Goal: Information Seeking & Learning: Compare options

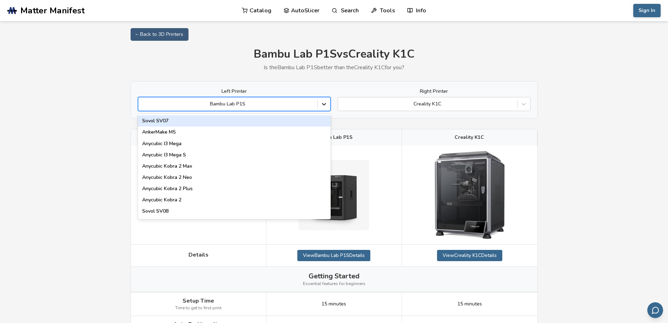
click at [326, 105] on icon at bounding box center [324, 103] width 7 height 7
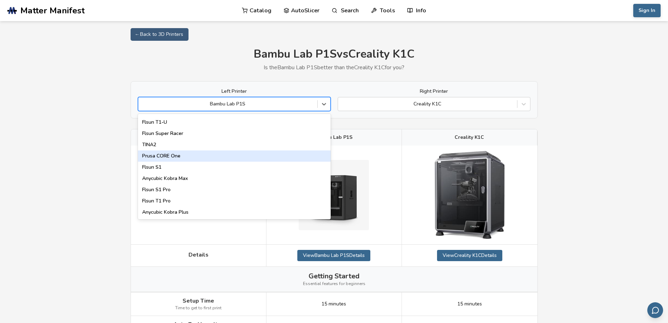
scroll to position [900, 0]
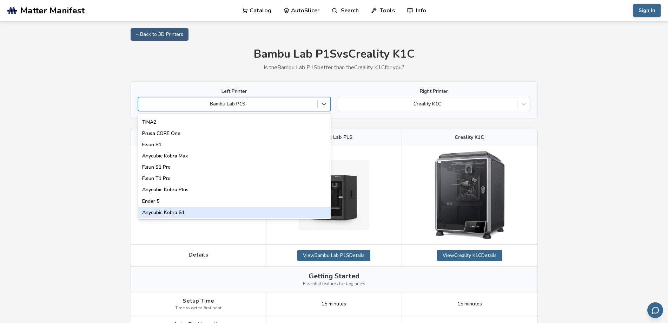
click at [216, 210] on div "Anycubic Kobra S1" at bounding box center [234, 212] width 193 height 11
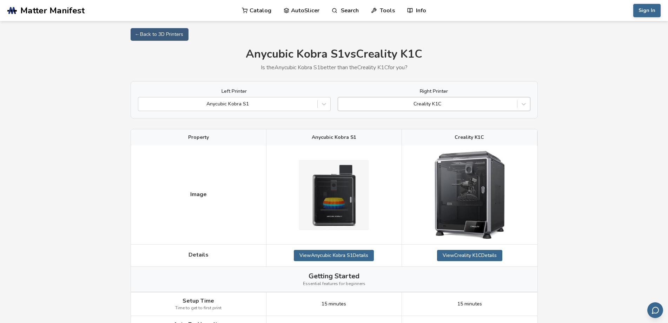
click at [450, 104] on div at bounding box center [428, 103] width 172 height 7
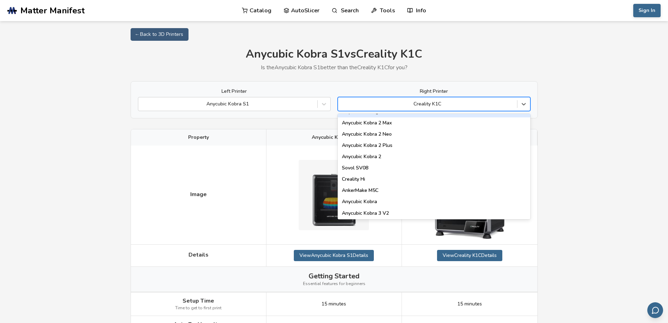
scroll to position [105, 0]
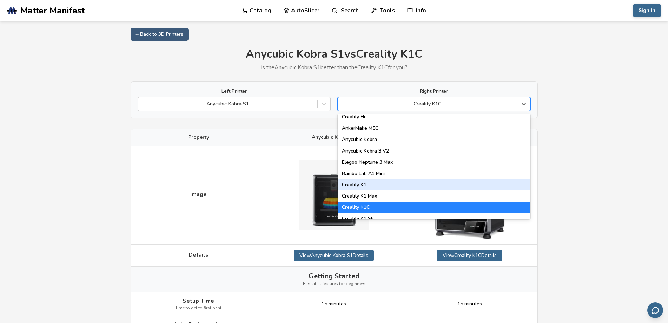
click at [406, 182] on div "Creality K1" at bounding box center [434, 184] width 193 height 11
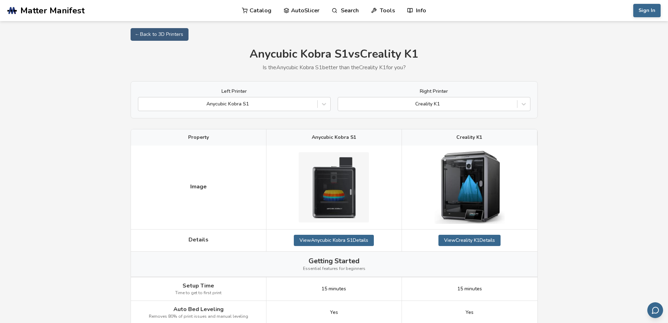
click at [524, 106] on icon at bounding box center [523, 103] width 7 height 7
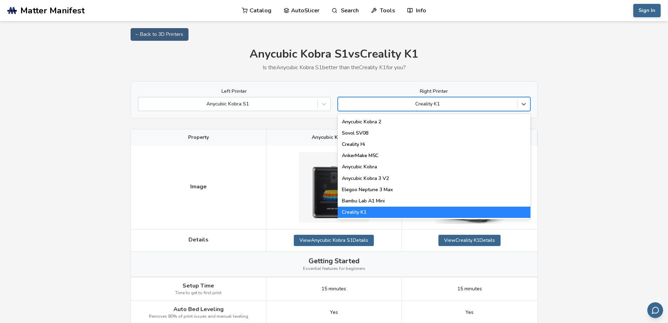
scroll to position [176, 0]
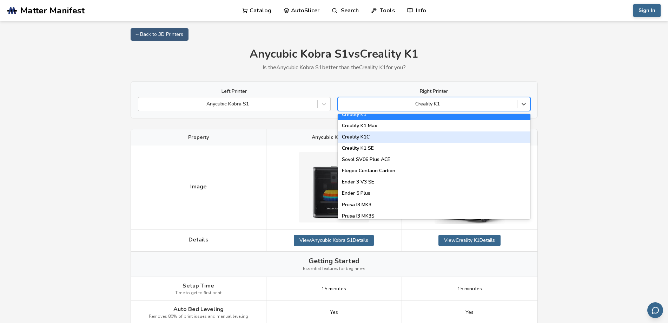
click at [428, 139] on div "Creality K1C" at bounding box center [434, 136] width 193 height 11
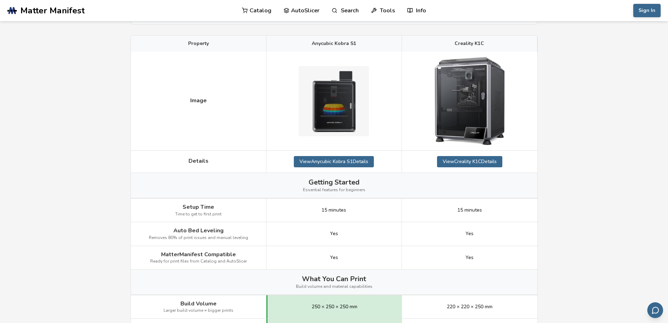
scroll to position [70, 0]
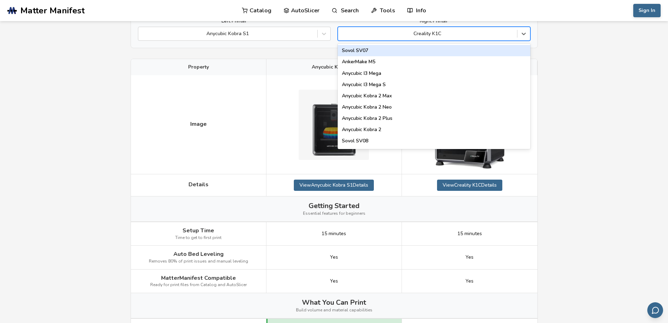
click at [501, 35] on div at bounding box center [428, 33] width 172 height 7
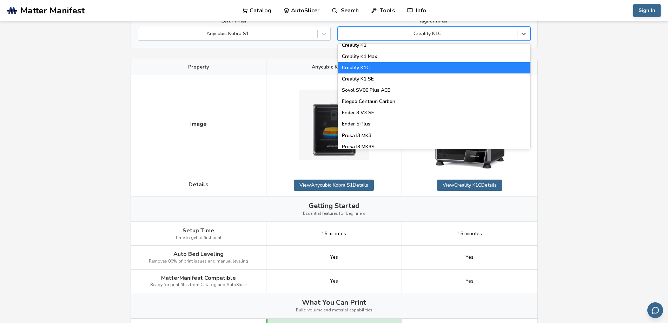
scroll to position [176, 0]
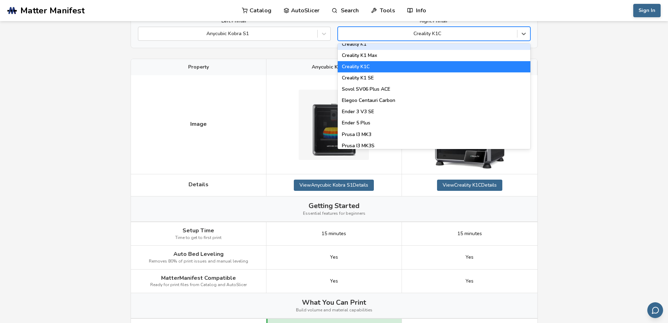
click at [384, 46] on div "Creality K1" at bounding box center [434, 44] width 193 height 11
